Goal: Task Accomplishment & Management: Use online tool/utility

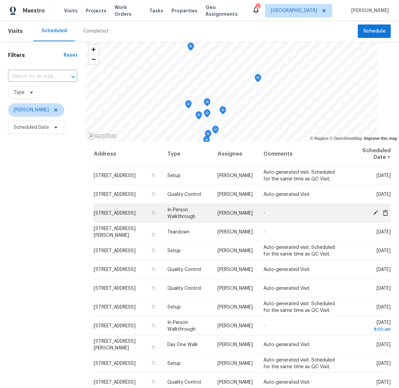
click at [373, 213] on icon at bounding box center [375, 212] width 5 height 5
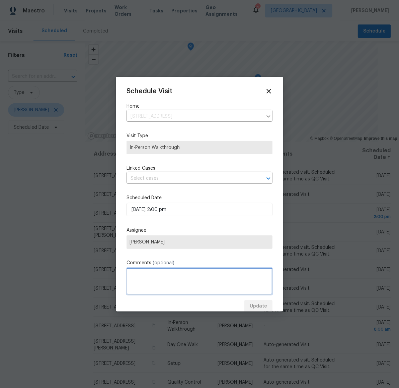
click at [203, 276] on textarea at bounding box center [200, 281] width 146 height 27
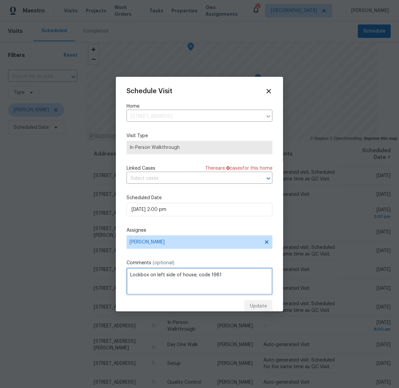
scroll to position [12, 0]
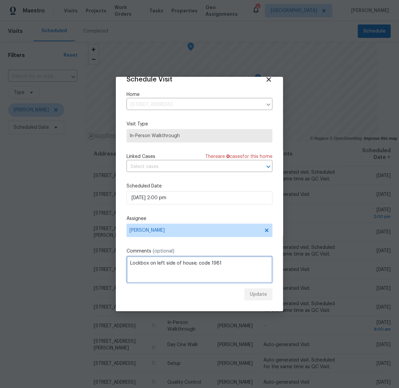
type textarea "Lockbox on left side of house; code 1981"
click at [248, 297] on div "Update" at bounding box center [200, 294] width 146 height 12
click at [254, 296] on div "Update" at bounding box center [200, 294] width 146 height 12
click at [254, 294] on div "Update" at bounding box center [200, 294] width 146 height 12
click at [260, 295] on span "Update" at bounding box center [258, 294] width 17 height 8
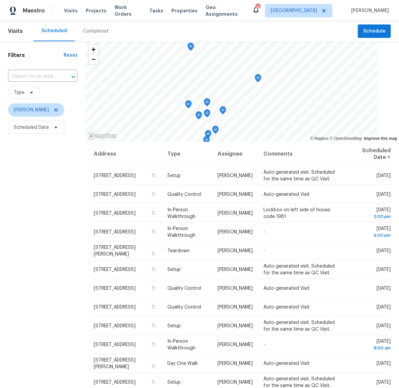
click at [64, 168] on div "Filters Reset ​ Type Andy Taylor Scheduled Date" at bounding box center [42, 246] width 85 height 411
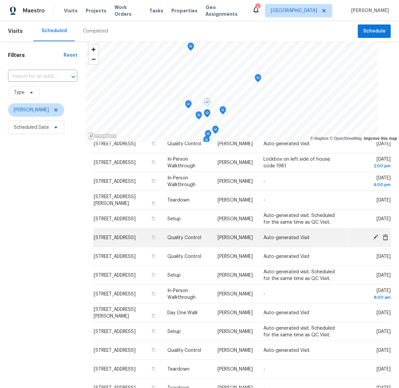
scroll to position [0, 0]
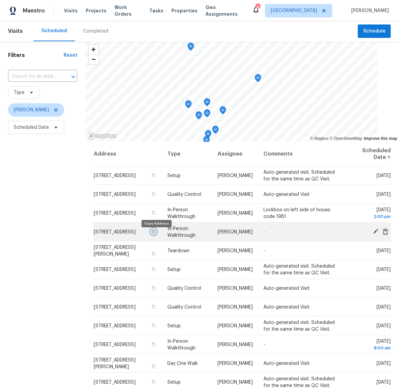
click at [156, 233] on icon "button" at bounding box center [154, 231] width 4 height 4
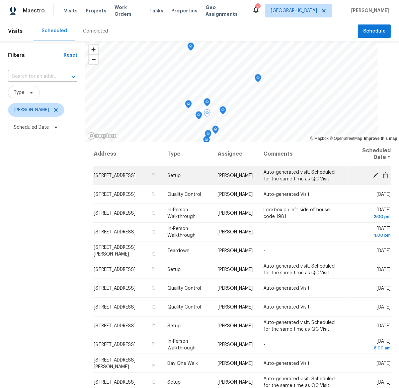
click at [373, 174] on icon at bounding box center [376, 175] width 6 height 6
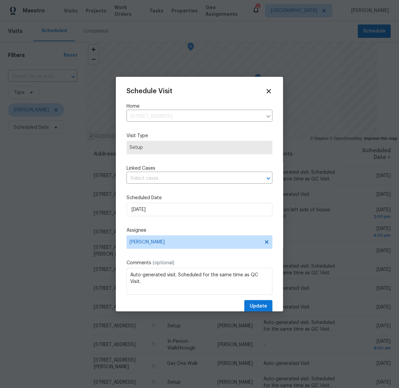
click at [181, 184] on div "Schedule Visit Home 6719 Trimstone Dr, Pasadena, TX 77505 ​ Visit Type Setup Li…" at bounding box center [200, 199] width 146 height 225
click at [181, 203] on input "8/22/2025" at bounding box center [200, 209] width 146 height 13
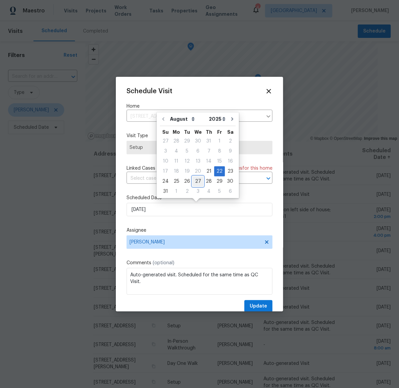
click at [195, 181] on div "27" at bounding box center [198, 181] width 11 height 9
type input "8/27/2025"
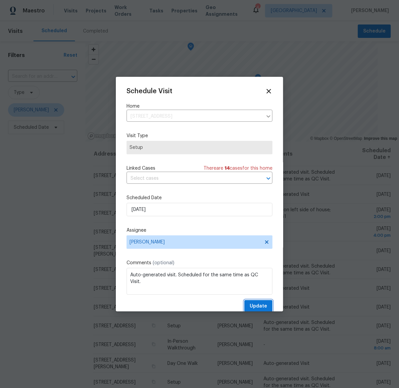
click at [250, 302] on span "Update" at bounding box center [258, 306] width 17 height 8
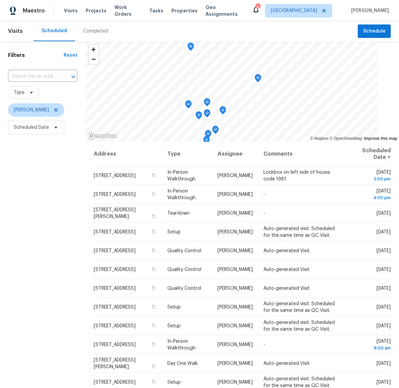
click at [58, 261] on div "Filters Reset ​ Type Andy Taylor Scheduled Date" at bounding box center [42, 246] width 85 height 411
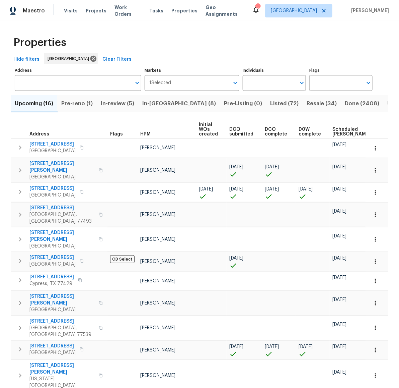
click at [162, 105] on span "In-[GEOGRAPHIC_DATA] (8)" at bounding box center [179, 103] width 74 height 9
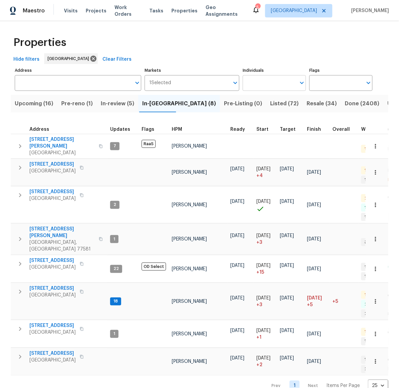
click at [278, 84] on input "Individuals" at bounding box center [269, 83] width 53 height 16
type input "andy"
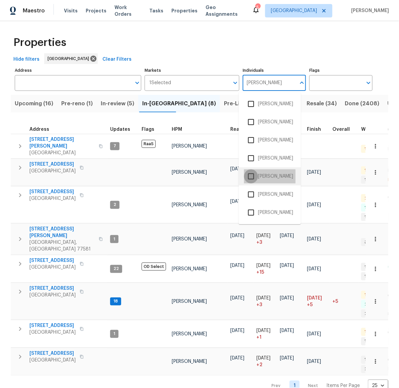
click at [250, 179] on input "checkbox" at bounding box center [251, 176] width 14 height 14
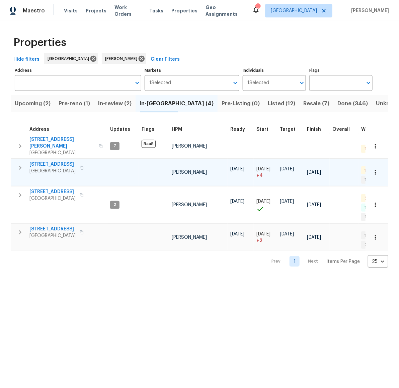
click at [50, 161] on span "6719 Trimstone Dr" at bounding box center [52, 164] width 46 height 7
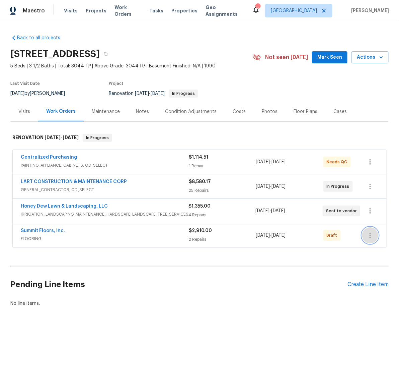
click at [366, 232] on icon "button" at bounding box center [370, 235] width 8 height 8
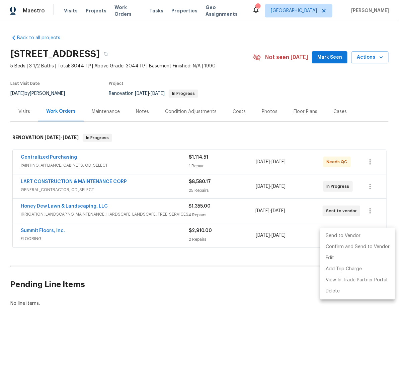
click at [357, 233] on li "Send to Vendor" at bounding box center [358, 235] width 75 height 11
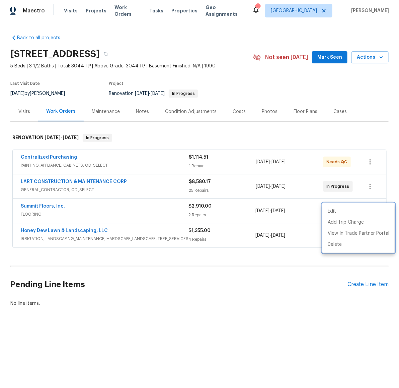
click at [288, 291] on div at bounding box center [199, 194] width 399 height 388
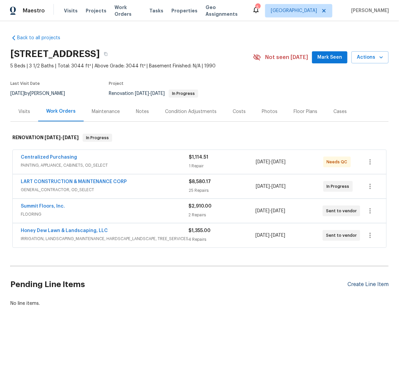
click at [361, 282] on div "Create Line Item" at bounding box center [368, 284] width 41 height 6
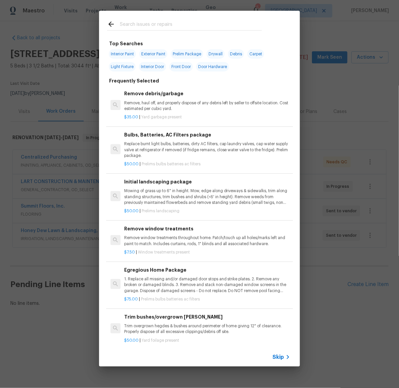
click at [162, 25] on input "text" at bounding box center [191, 25] width 142 height 10
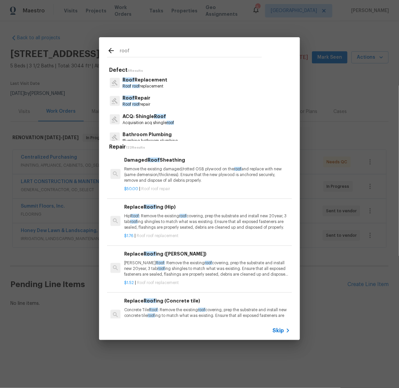
type input "roof"
click at [146, 102] on p "Roof roof repair" at bounding box center [137, 104] width 28 height 6
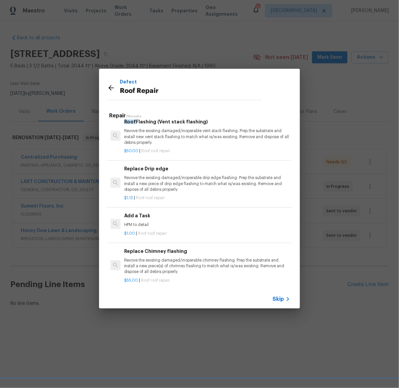
scroll to position [339, 0]
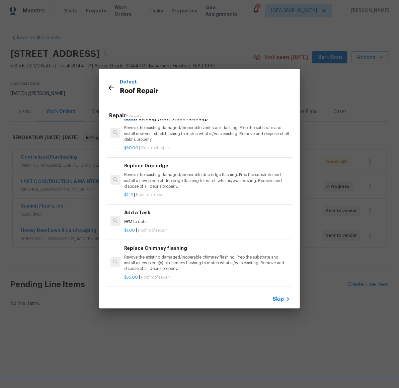
click at [154, 209] on h6 "Add a Task" at bounding box center [207, 212] width 166 height 7
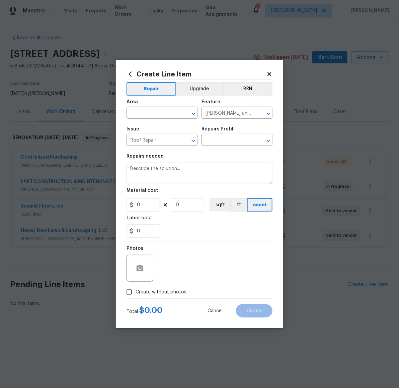
type input "Add a Task $1.00"
type textarea "HPM to detail"
type input "1"
click at [168, 113] on input "text" at bounding box center [153, 113] width 52 height 10
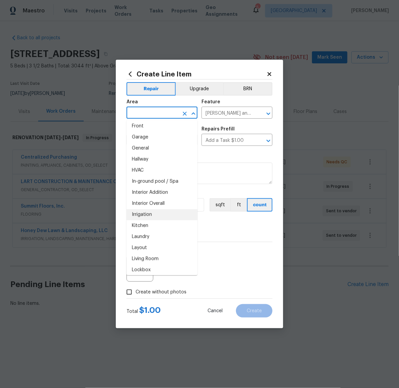
scroll to position [388, 0]
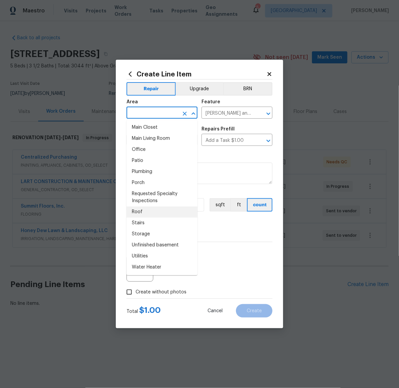
click at [163, 209] on li "Roof" at bounding box center [162, 211] width 71 height 11
type input "Roof"
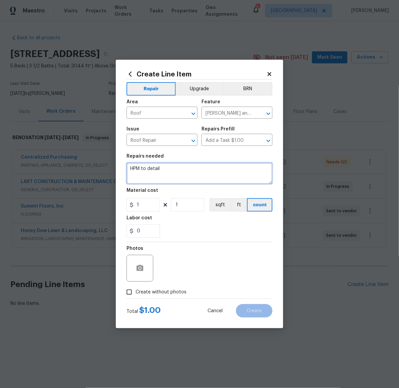
drag, startPoint x: 176, startPoint y: 171, endPoint x: 113, endPoint y: 160, distance: 63.5
click at [113, 160] on div "Create Line Item Repair Upgrade BRN Area Roof ​ Feature [PERSON_NAME] and Trim …" at bounding box center [199, 194] width 399 height 388
type textarea "GC says there's a small leak in the addition between the house and garage; plea…"
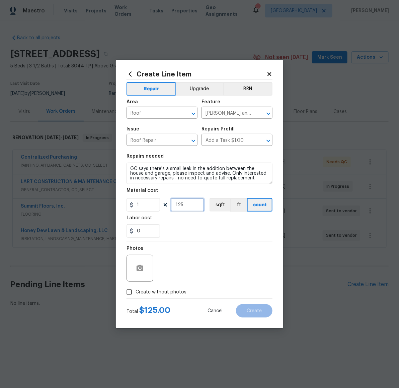
type input "125"
drag, startPoint x: 148, startPoint y: 291, endPoint x: 156, endPoint y: 285, distance: 10.3
click at [148, 291] on span "Create without photos" at bounding box center [161, 291] width 51 height 7
click at [136, 291] on input "Create without photos" at bounding box center [129, 291] width 13 height 13
checkbox input "true"
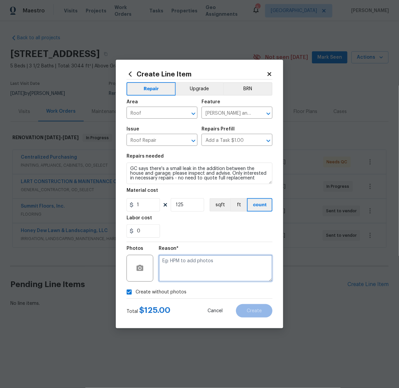
click at [196, 270] on textarea at bounding box center [216, 268] width 114 height 27
type textarea "Later"
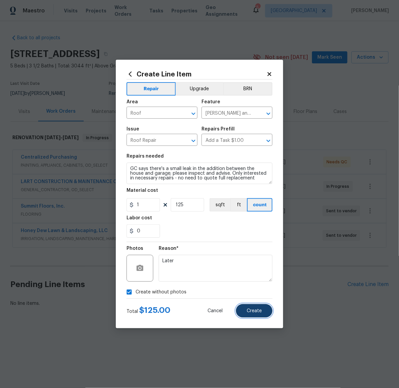
click at [257, 311] on span "Create" at bounding box center [254, 310] width 15 height 5
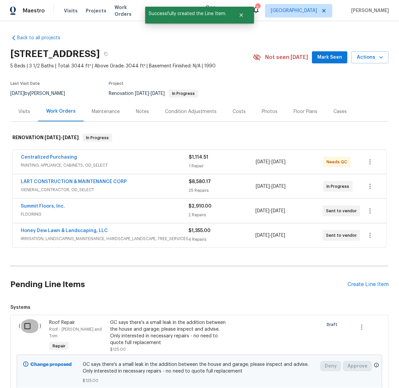
click at [28, 327] on input "checkbox" at bounding box center [29, 326] width 19 height 14
checkbox input "true"
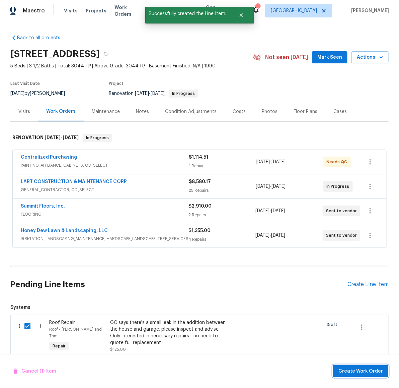
click at [360, 370] on span "Create Work Order" at bounding box center [361, 371] width 45 height 8
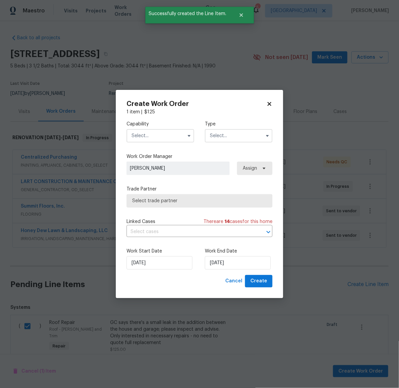
click at [147, 139] on input "text" at bounding box center [161, 135] width 68 height 13
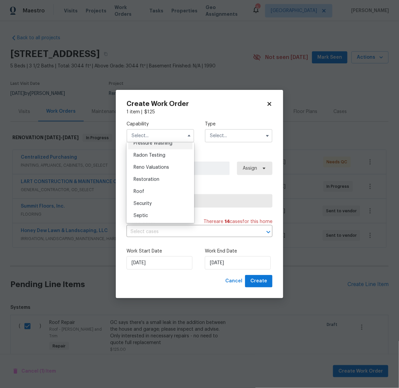
scroll to position [668, 0]
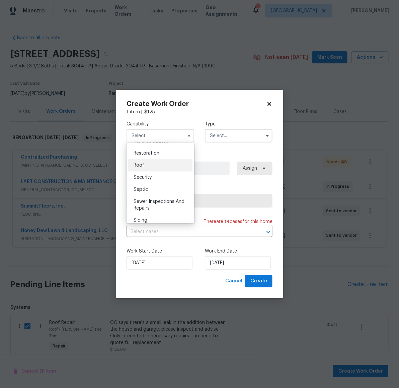
click at [150, 171] on div "Roof" at bounding box center [160, 165] width 64 height 12
type input "Roof"
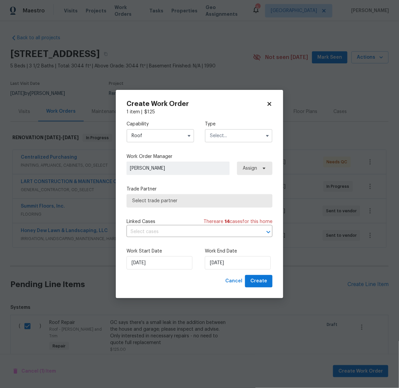
click at [234, 130] on input "text" at bounding box center [239, 135] width 68 height 13
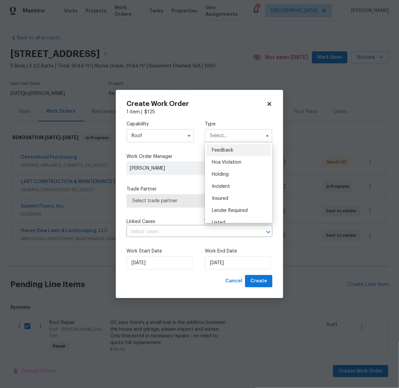
scroll to position [152, 0]
click at [237, 169] on div "Renovation" at bounding box center [239, 167] width 64 height 12
type input "Renovation"
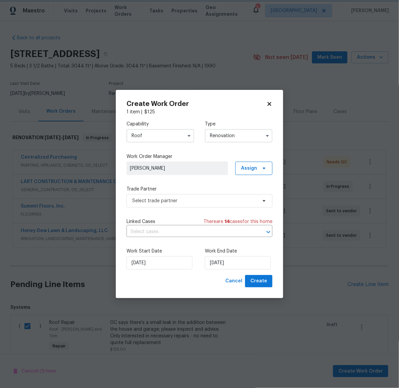
scroll to position [0, 0]
click at [181, 197] on span "Select trade partner" at bounding box center [194, 200] width 125 height 7
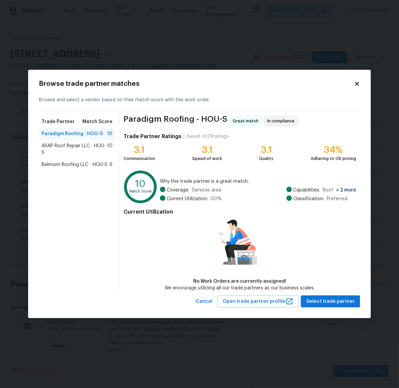
click at [69, 165] on span "Belmont Roofing LLC - HOU-S" at bounding box center [75, 164] width 66 height 7
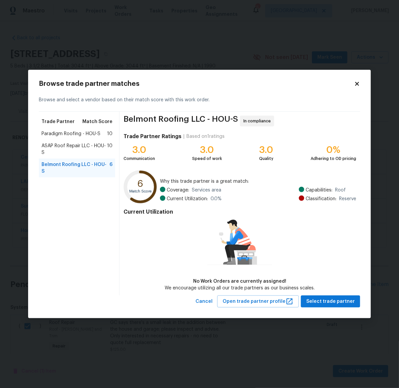
click at [46, 179] on div "Trade Partner Match Score Paradigm Roofing - HOU-S 10 ASAP Roof Repair LLC - HO…" at bounding box center [79, 204] width 81 height 184
click at [49, 147] on span "ASAP Roof Repair LLC - HOU-S" at bounding box center [75, 148] width 66 height 13
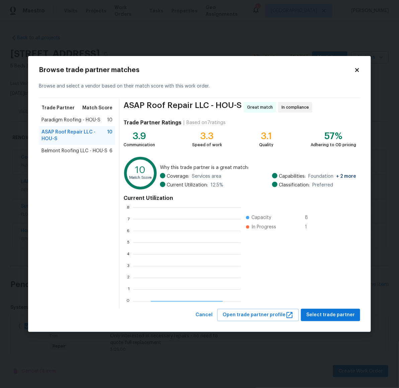
scroll to position [87, 101]
click at [332, 312] on span "Select trade partner" at bounding box center [330, 314] width 49 height 8
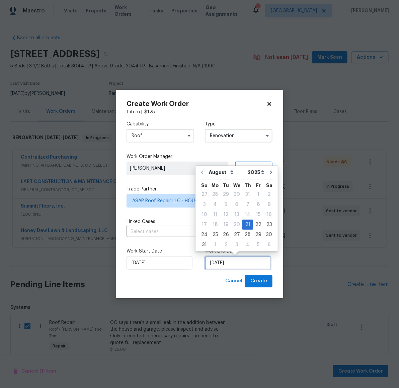
click at [248, 267] on input "[DATE]" at bounding box center [238, 262] width 66 height 13
click at [217, 235] on div "25" at bounding box center [215, 234] width 11 height 9
type input "[DATE]"
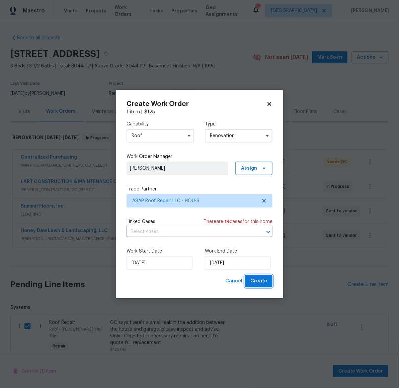
click at [258, 277] on span "Create" at bounding box center [259, 281] width 17 height 8
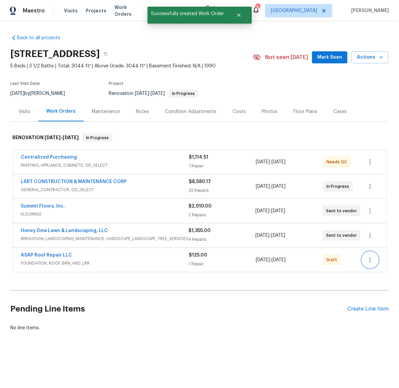
click at [368, 259] on icon "button" at bounding box center [370, 260] width 8 height 8
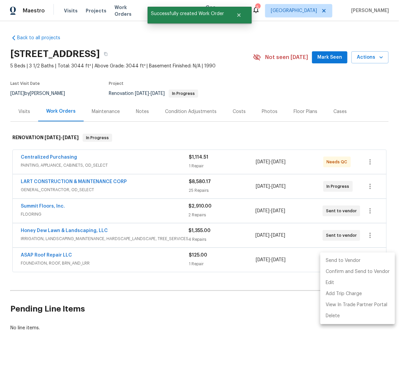
click at [343, 257] on li "Send to Vendor" at bounding box center [358, 260] width 75 height 11
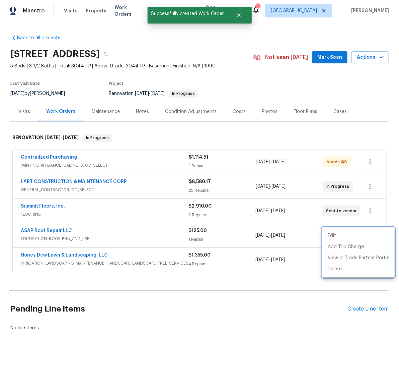
click at [220, 287] on div at bounding box center [199, 194] width 399 height 388
